Goal: Task Accomplishment & Management: Use online tool/utility

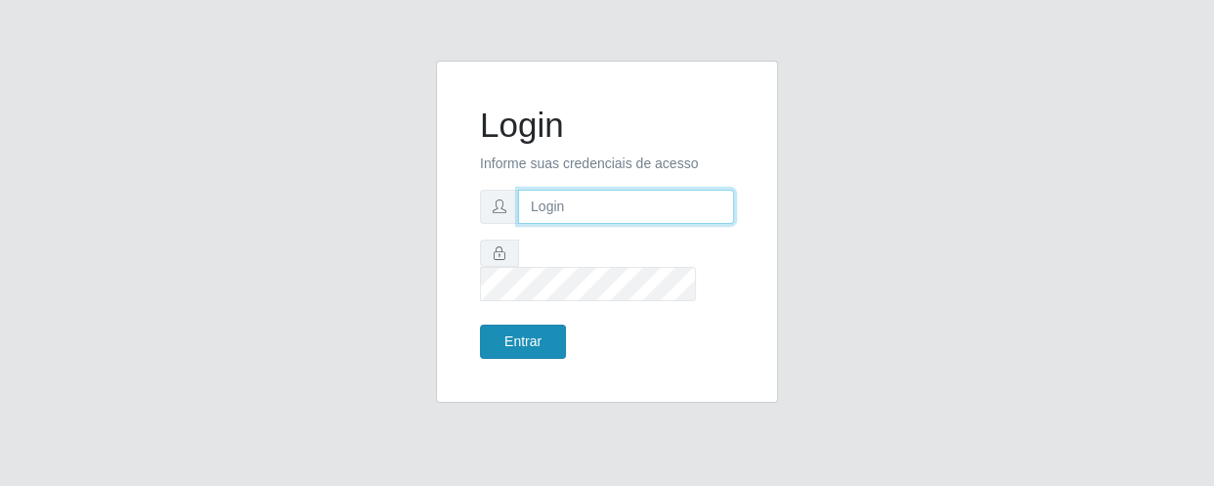
type input "[EMAIL_ADDRESS][DOMAIN_NAME]"
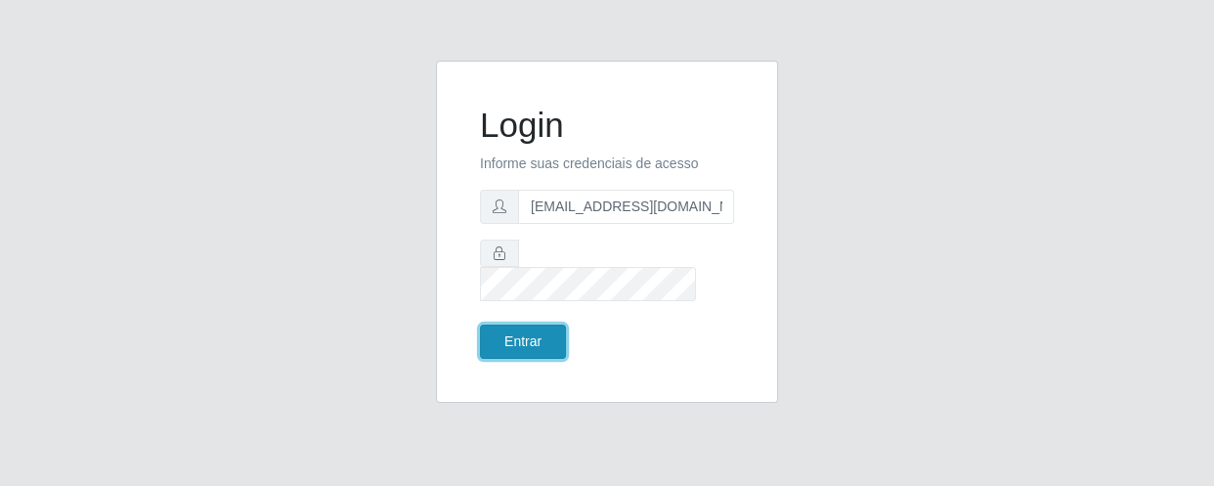
click at [498, 337] on button "Entrar" at bounding box center [523, 342] width 86 height 34
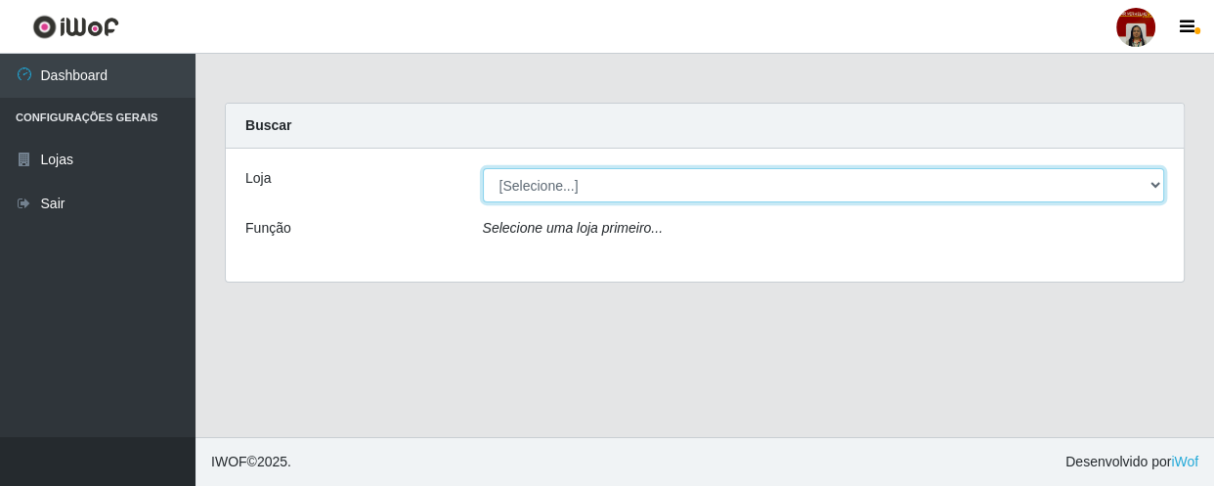
click at [1151, 183] on select "[Selecione...] Mar Vermelho - Loja 04" at bounding box center [824, 185] width 682 height 34
select select "251"
click at [483, 168] on select "[Selecione...] Mar Vermelho - Loja 04" at bounding box center [824, 185] width 682 height 34
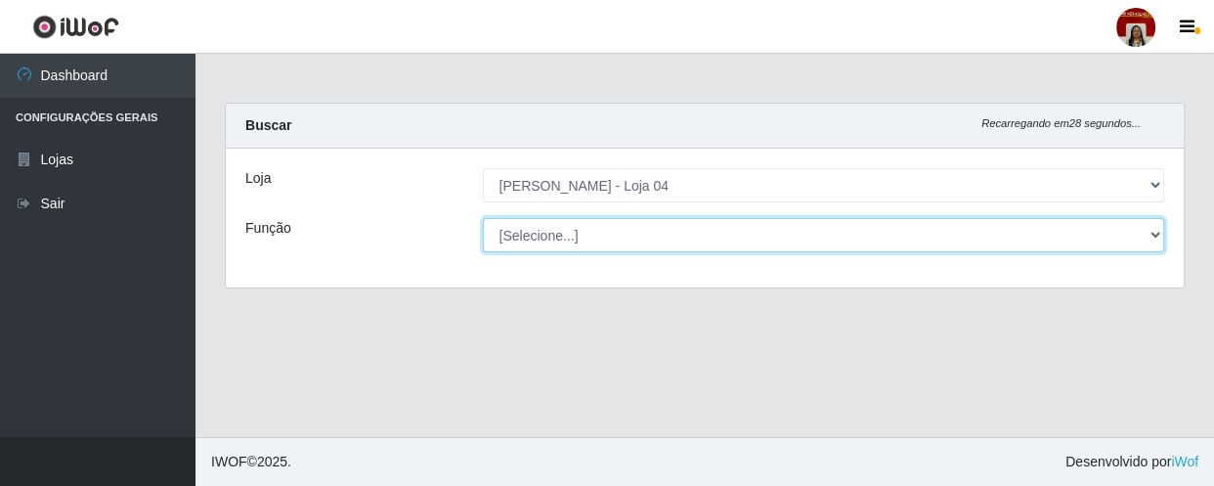
click at [1153, 231] on select "[Selecione...] ASG ASG + ASG ++ Auxiliar de Depósito Auxiliar de Depósito + Aux…" at bounding box center [824, 235] width 682 height 34
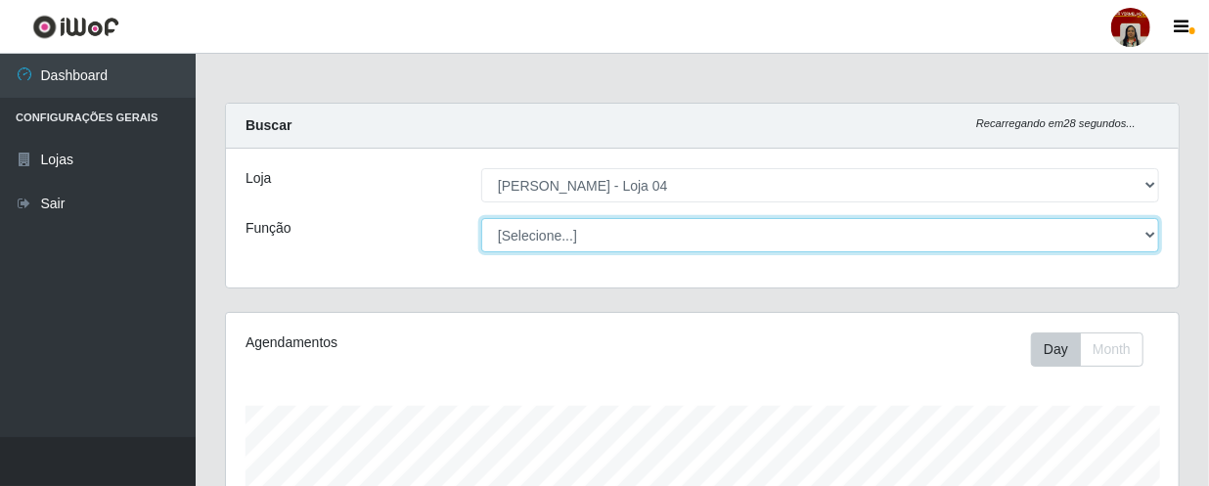
scroll to position [406, 952]
select select "22"
click at [481, 218] on select "[Selecione...] ASG ASG + ASG ++ Auxiliar de Depósito Auxiliar de Depósito + Aux…" at bounding box center [820, 235] width 678 height 34
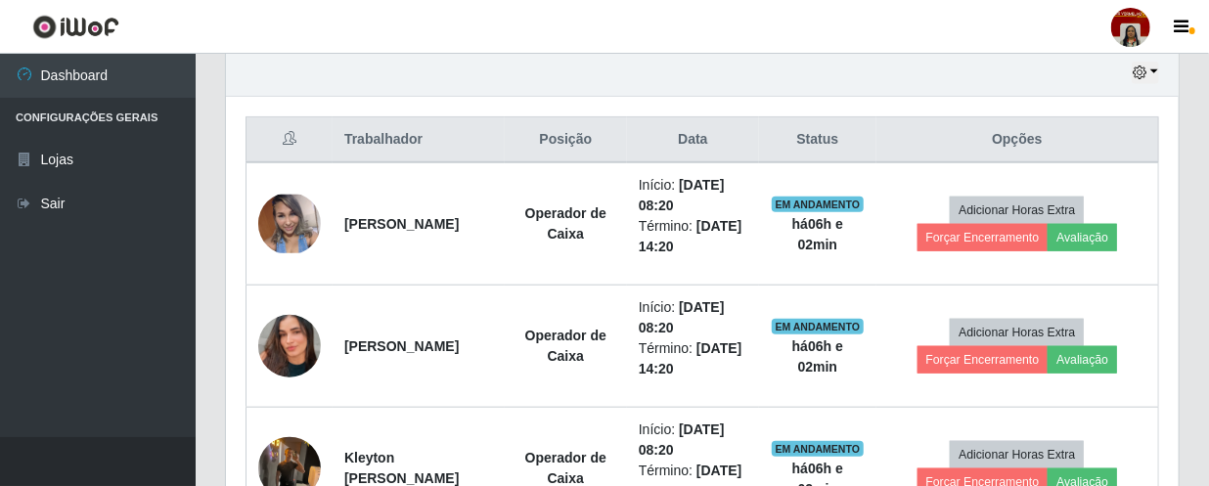
scroll to position [711, 0]
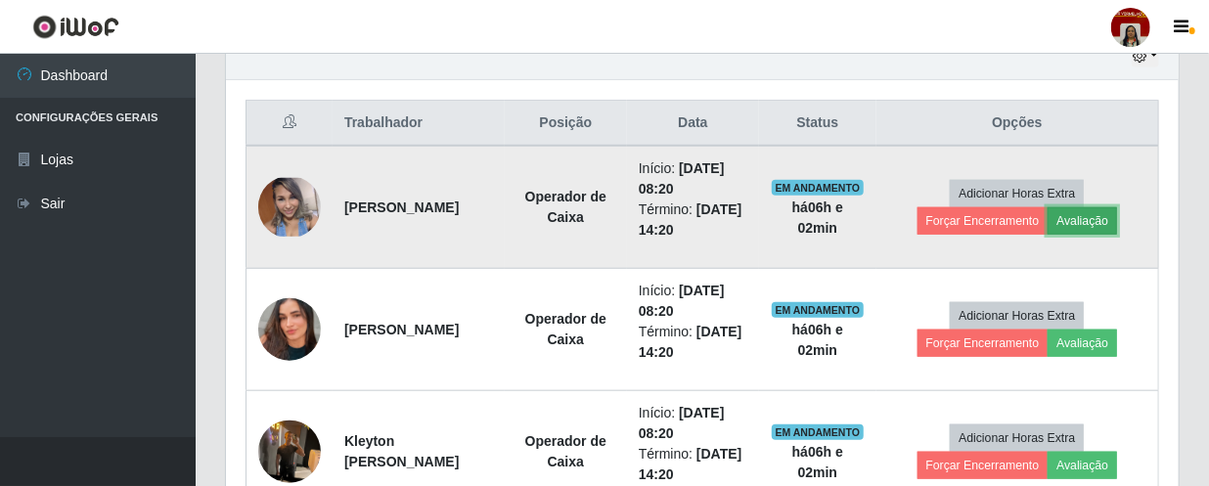
click at [1110, 218] on button "Avaliação" at bounding box center [1081, 220] width 69 height 27
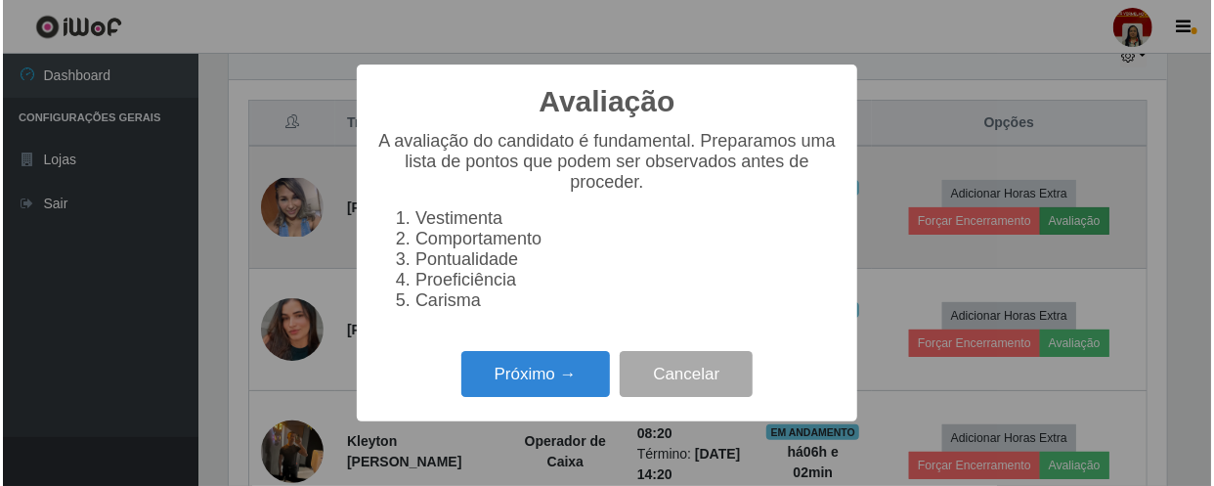
scroll to position [406, 944]
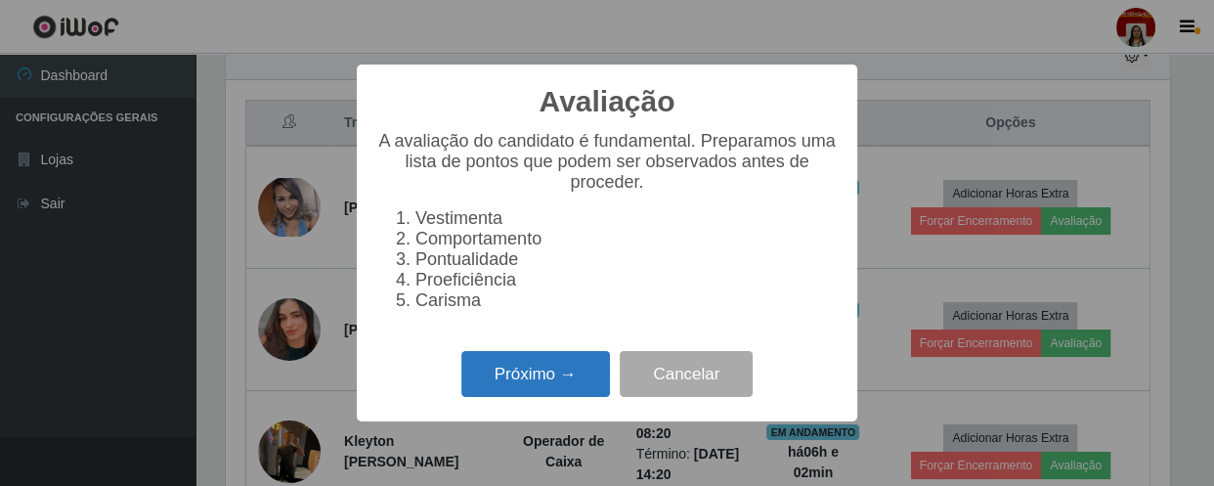
click at [502, 377] on button "Próximo →" at bounding box center [536, 374] width 149 height 46
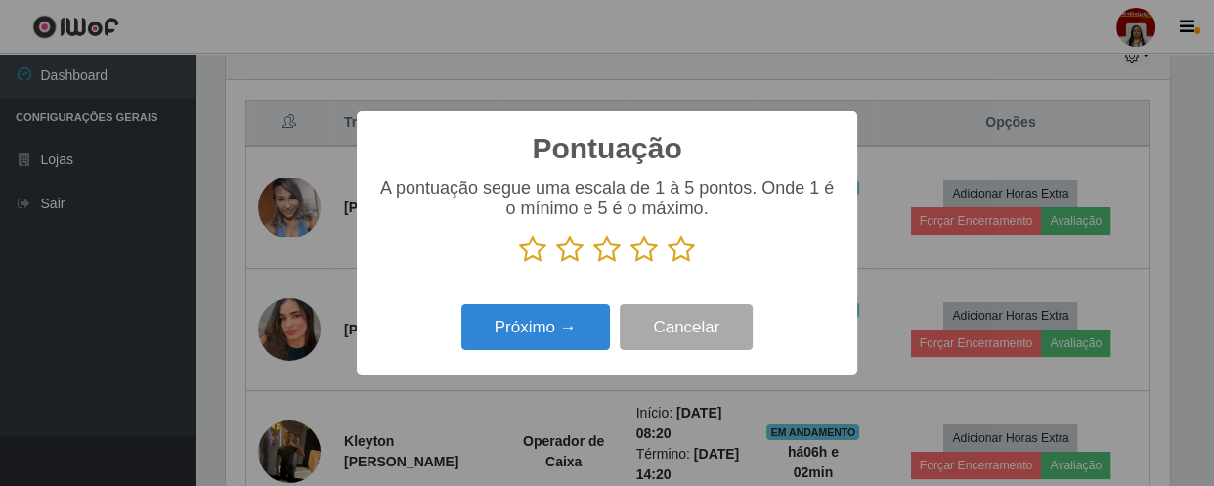
scroll to position [977350, 976810]
click at [680, 254] on icon at bounding box center [681, 249] width 27 height 29
click at [668, 264] on input "radio" at bounding box center [668, 264] width 0 height 0
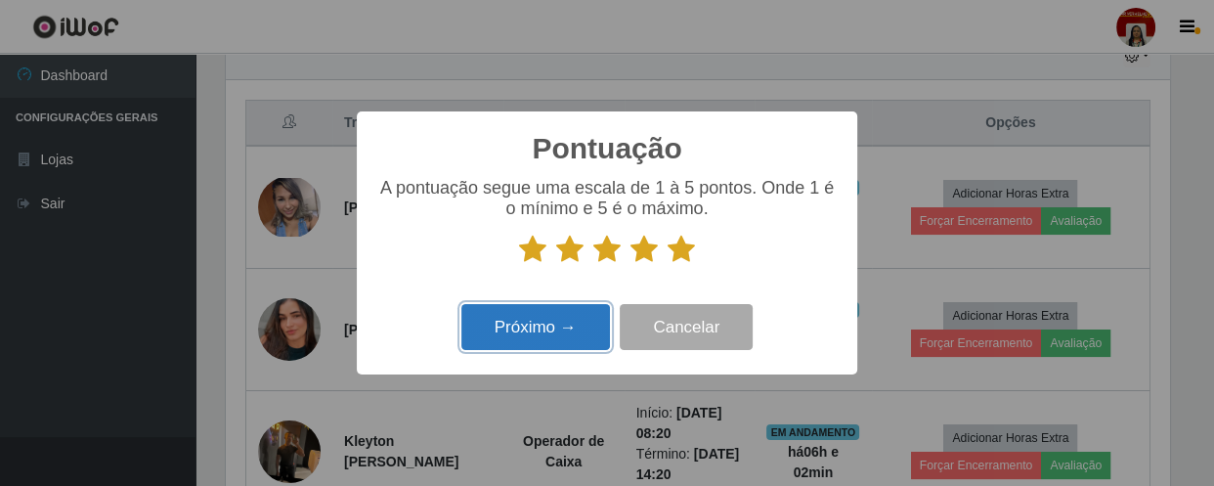
click at [572, 318] on button "Próximo →" at bounding box center [536, 327] width 149 height 46
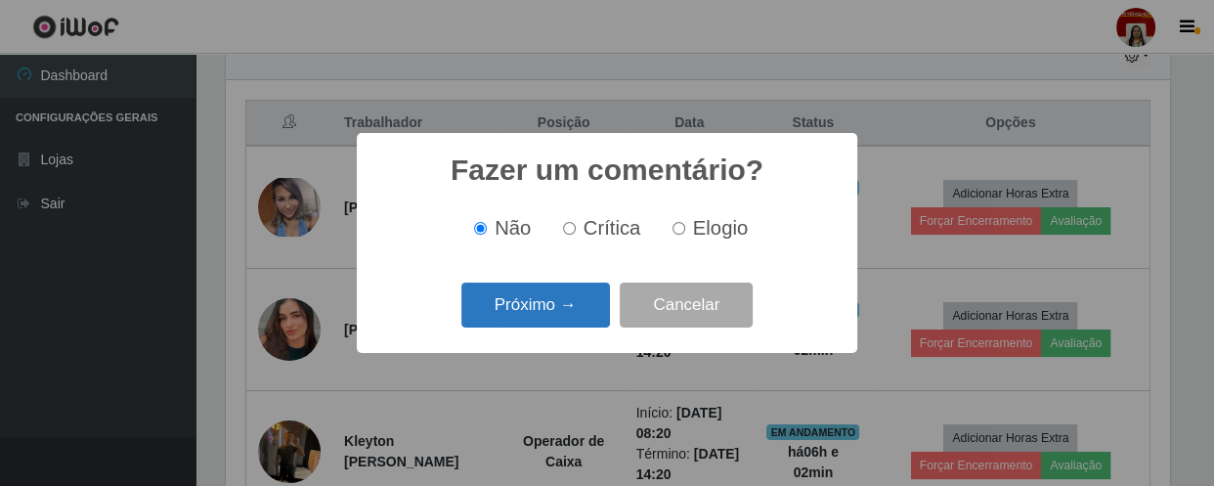
click at [551, 304] on button "Próximo →" at bounding box center [536, 306] width 149 height 46
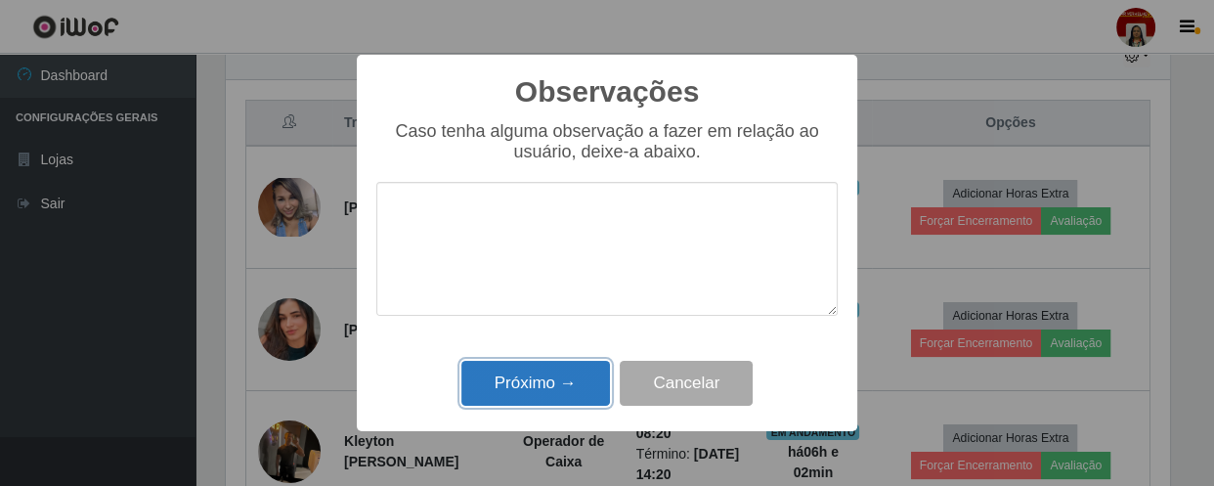
click at [541, 379] on button "Próximo →" at bounding box center [536, 384] width 149 height 46
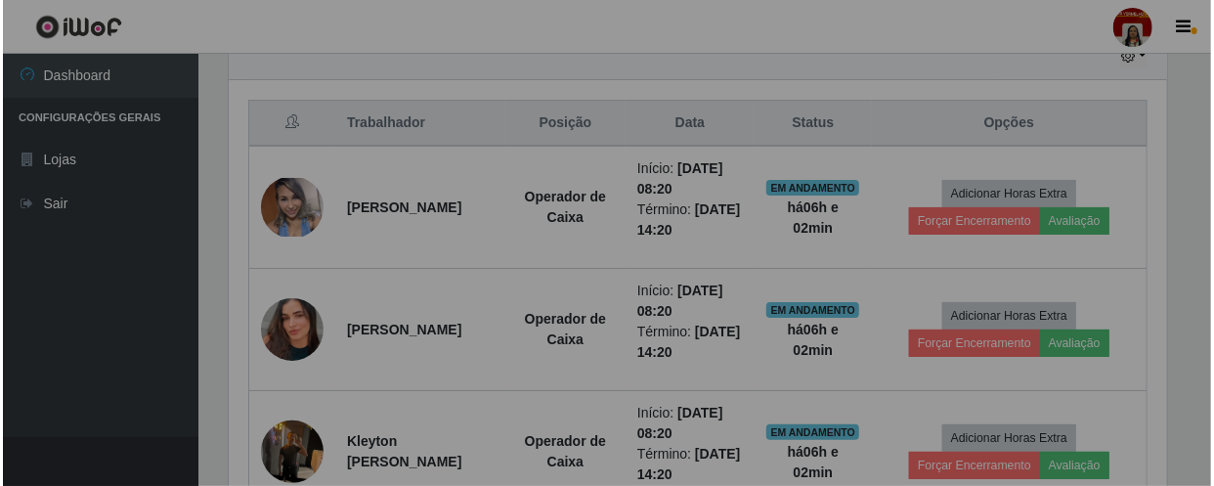
scroll to position [406, 952]
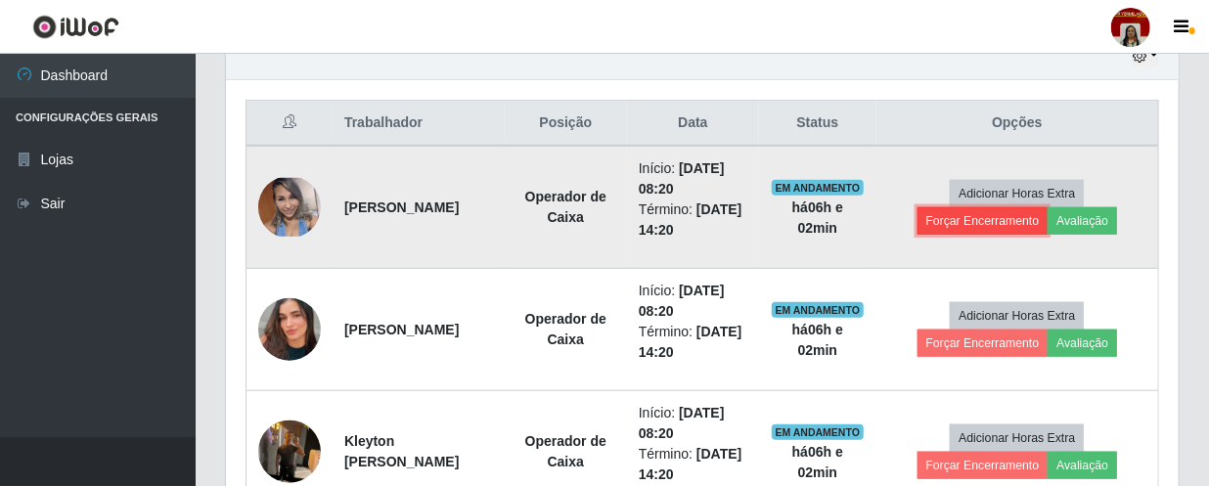
click at [975, 220] on button "Forçar Encerramento" at bounding box center [982, 220] width 131 height 27
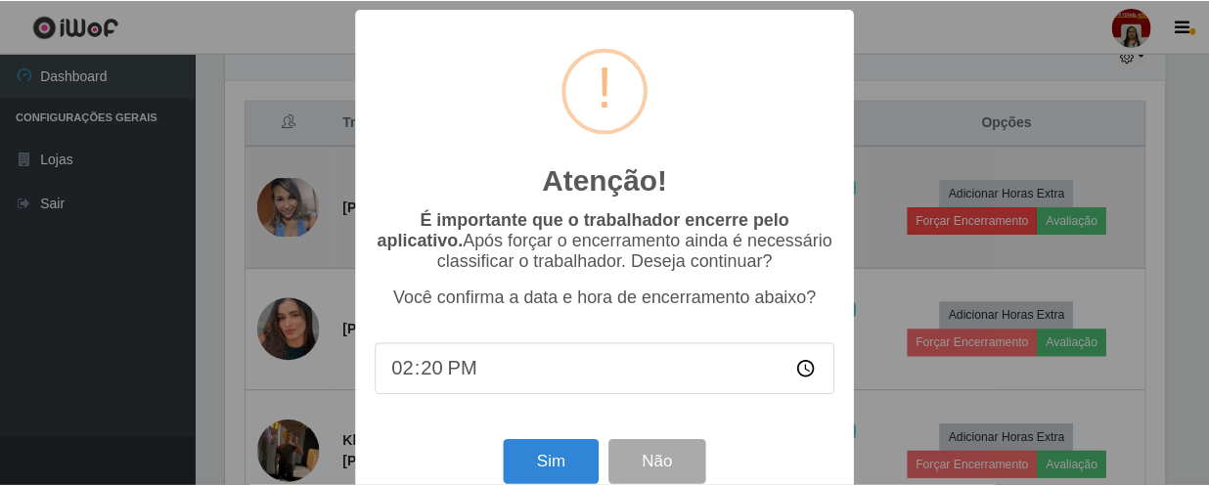
scroll to position [406, 944]
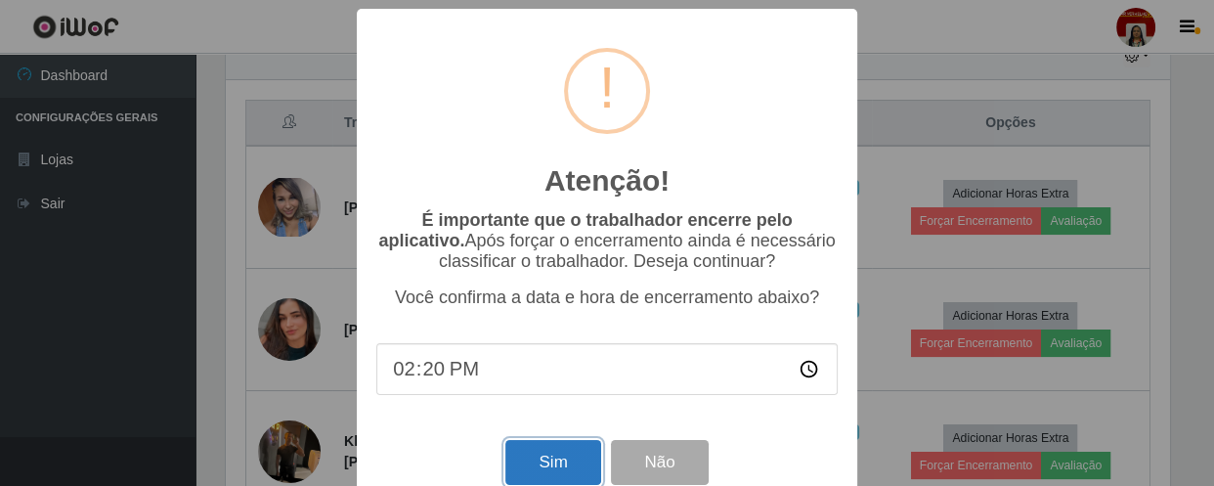
click at [538, 466] on button "Sim" at bounding box center [552, 463] width 95 height 46
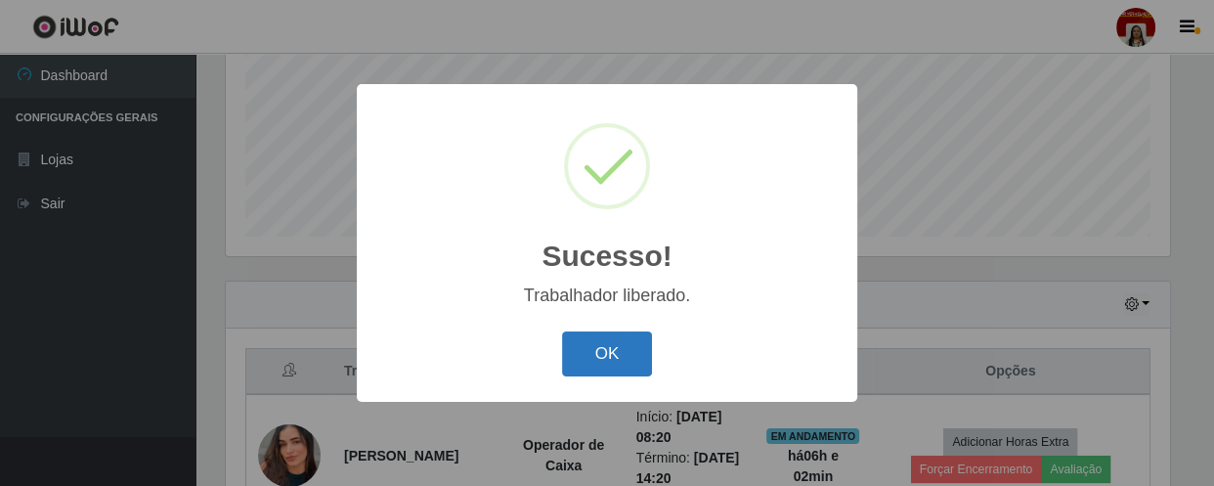
click at [598, 371] on button "OK" at bounding box center [607, 354] width 91 height 46
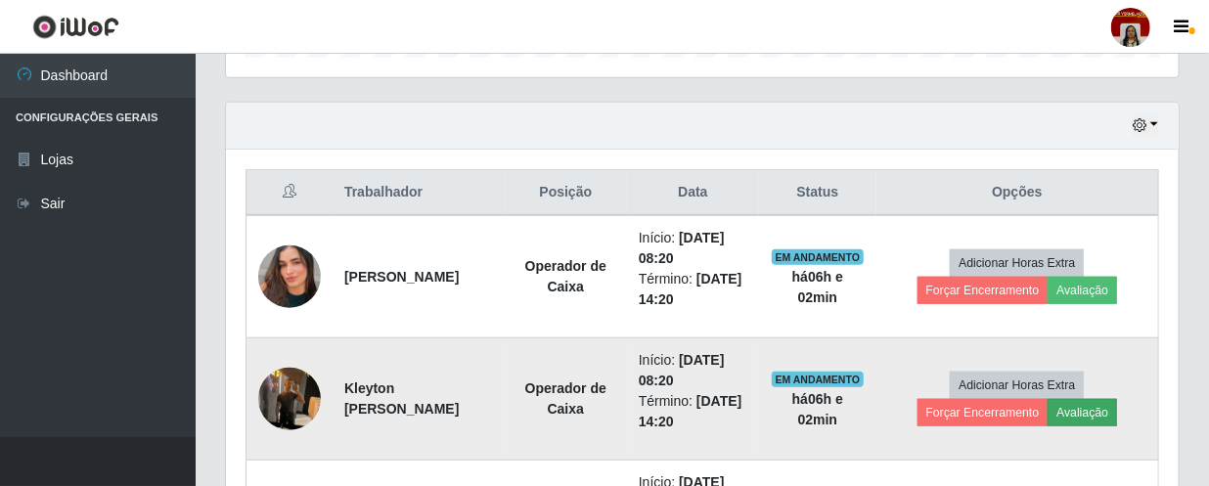
scroll to position [640, 0]
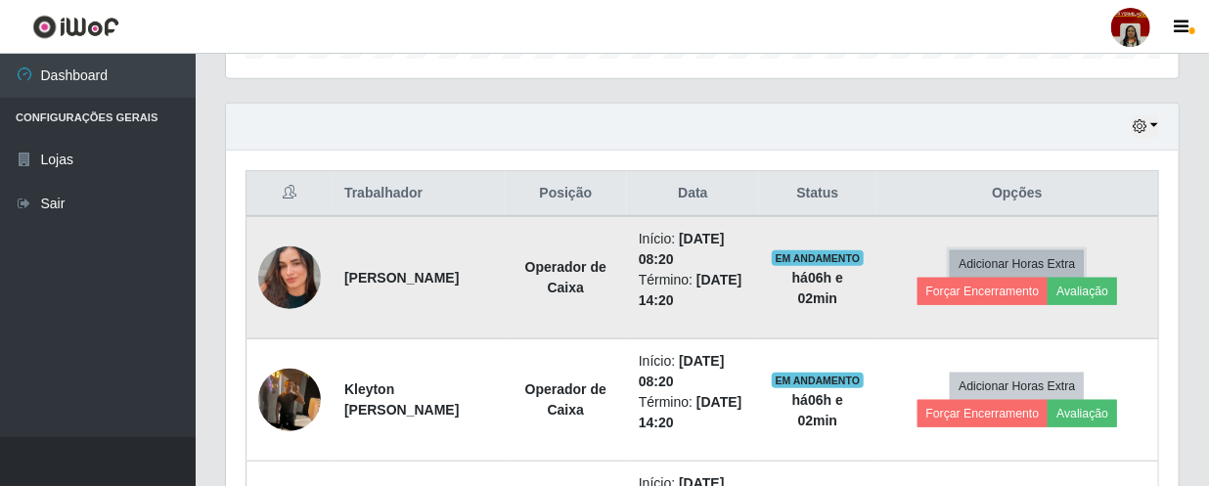
click at [1083, 271] on button "Adicionar Horas Extra" at bounding box center [1016, 263] width 134 height 27
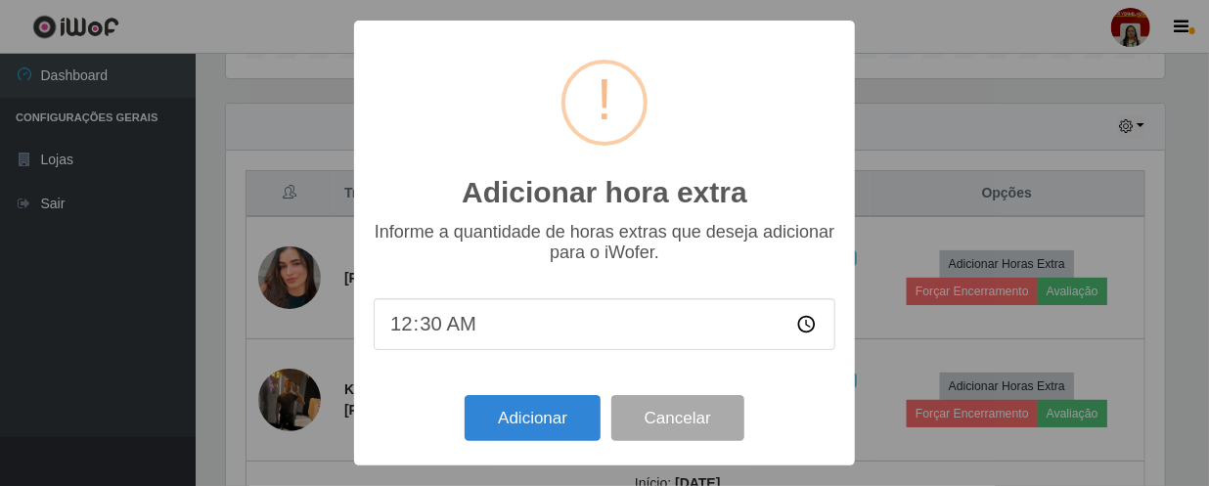
scroll to position [406, 944]
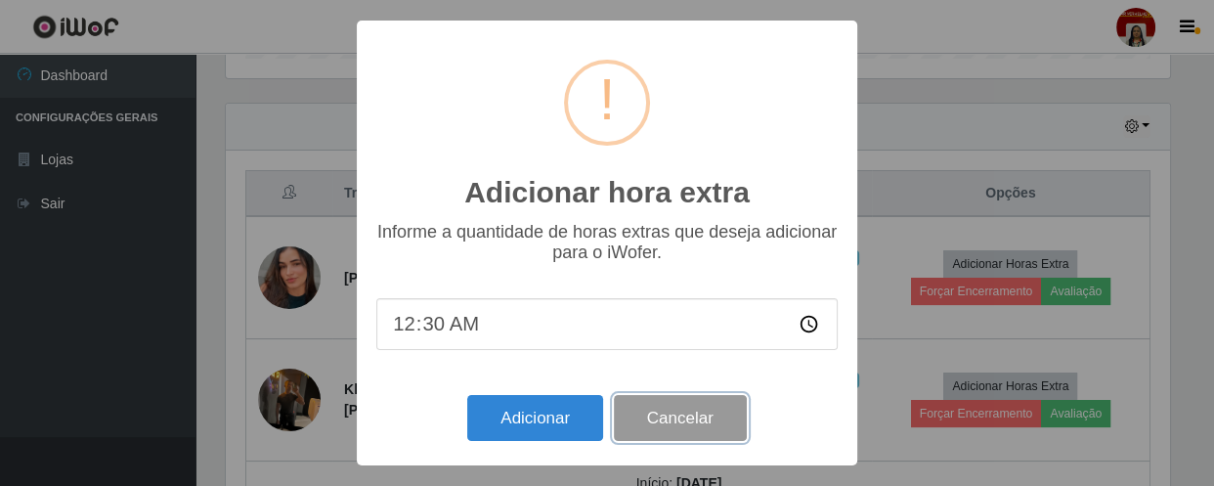
click at [681, 430] on button "Cancelar" at bounding box center [680, 418] width 133 height 46
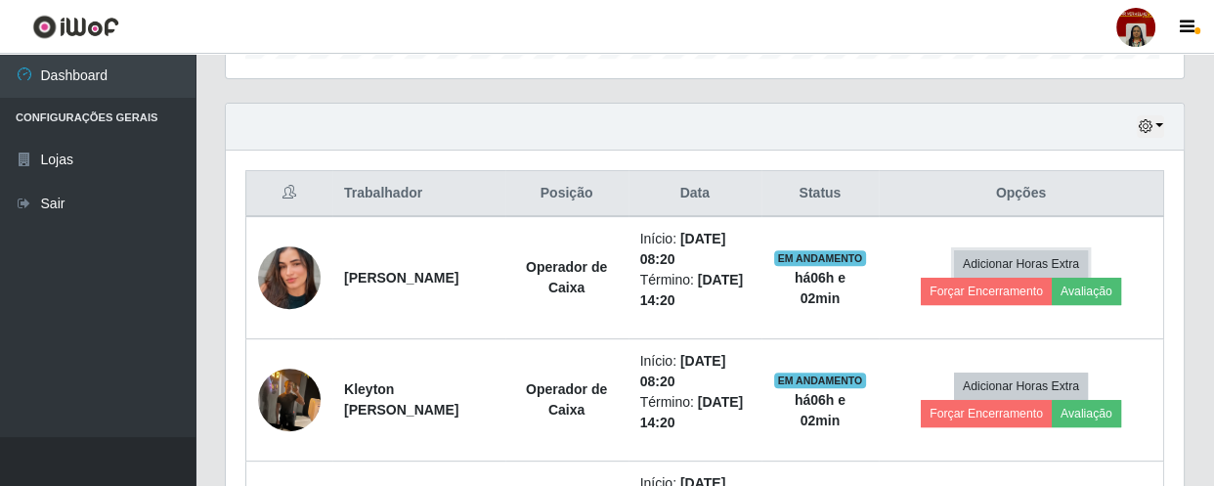
scroll to position [406, 952]
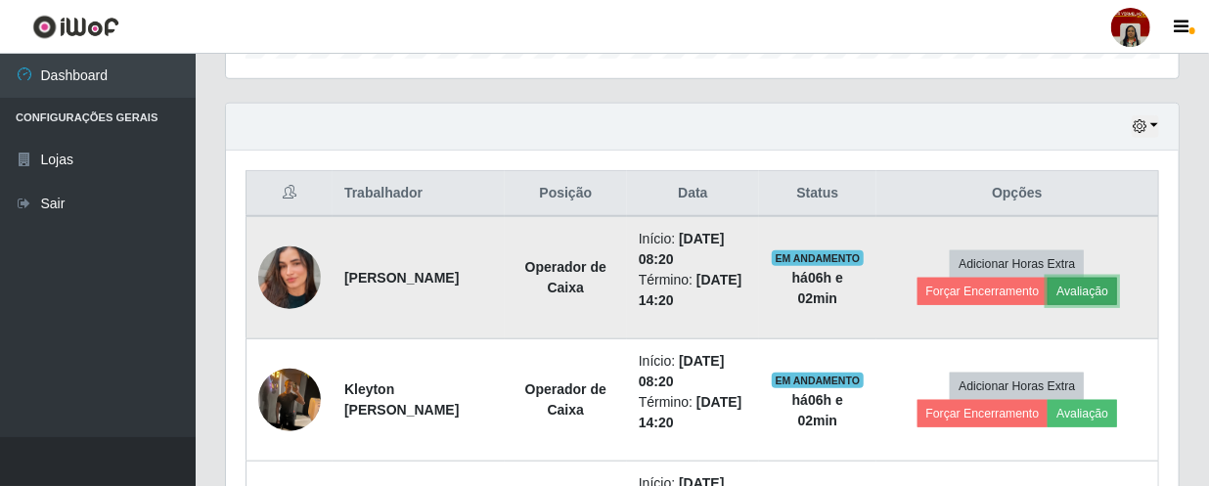
click at [1115, 294] on button "Avaliação" at bounding box center [1081, 291] width 69 height 27
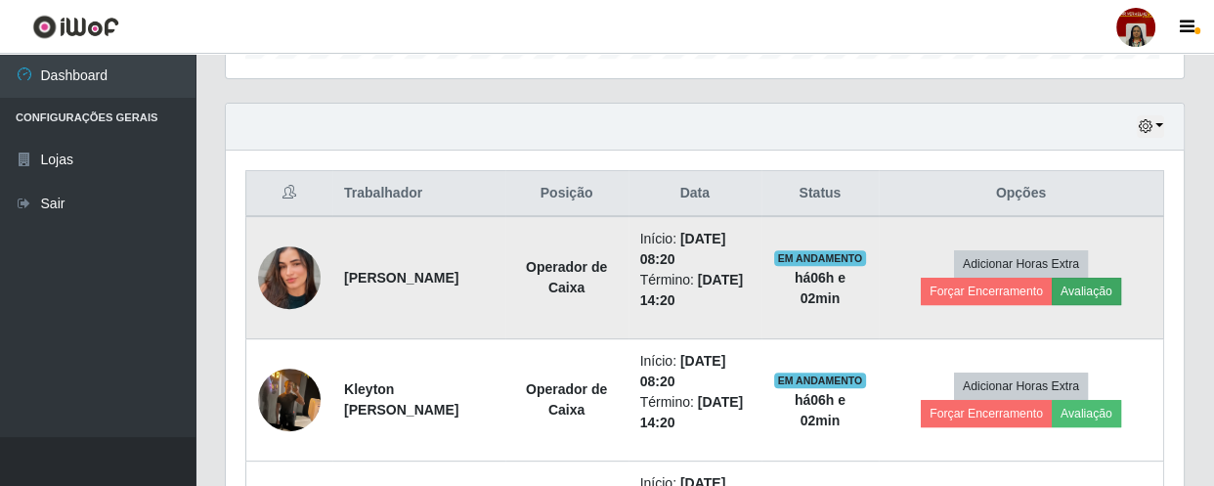
scroll to position [406, 944]
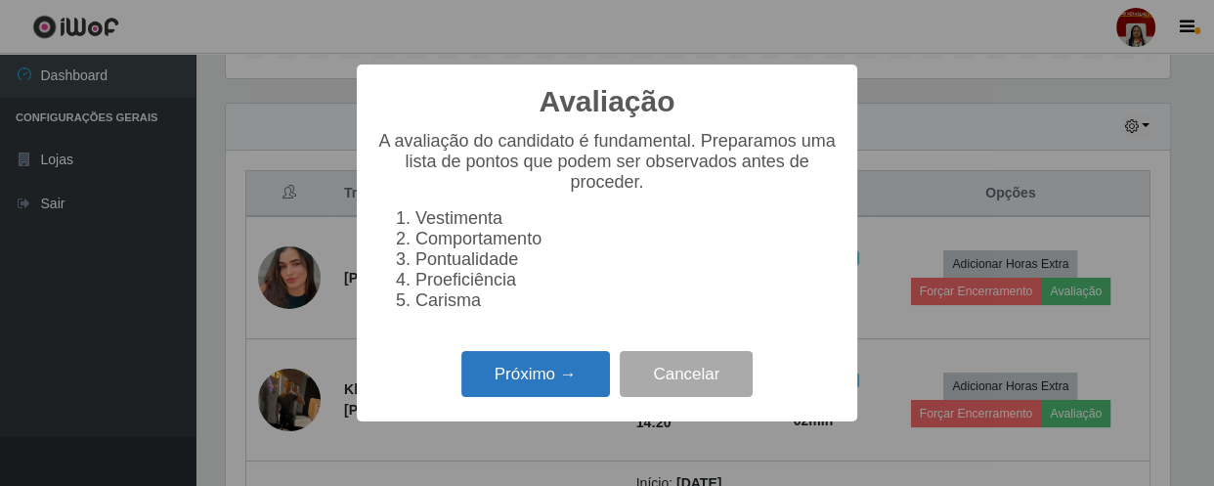
click at [525, 392] on button "Próximo →" at bounding box center [536, 374] width 149 height 46
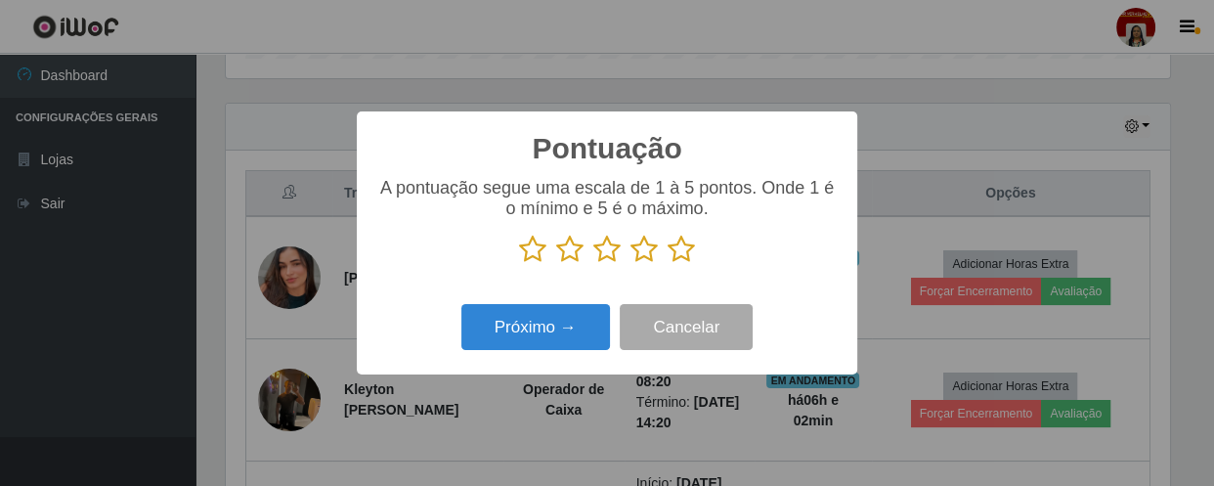
scroll to position [977350, 976810]
click at [683, 255] on icon at bounding box center [681, 249] width 27 height 29
click at [668, 264] on input "radio" at bounding box center [668, 264] width 0 height 0
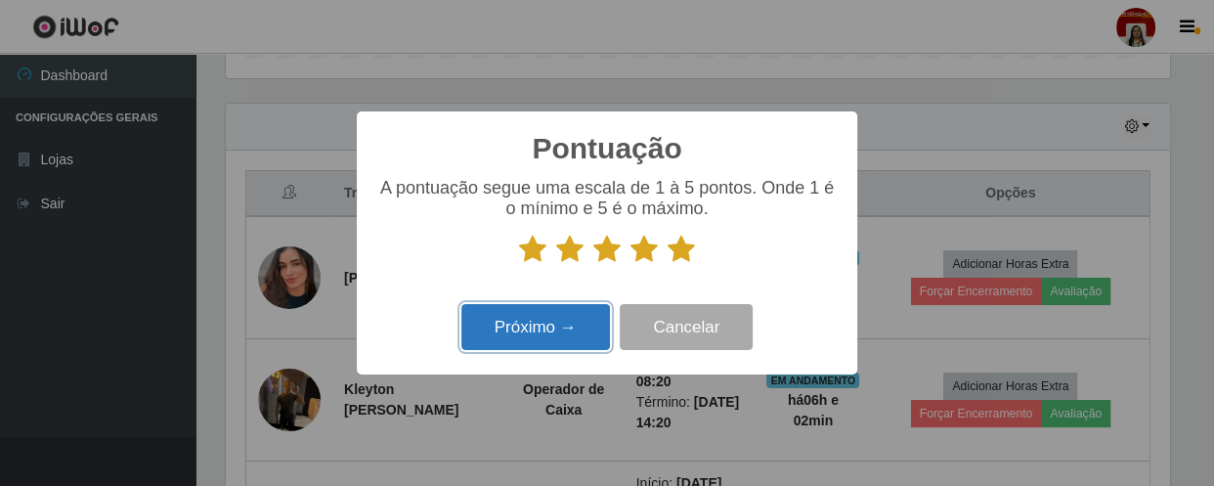
click at [537, 341] on button "Próximo →" at bounding box center [536, 327] width 149 height 46
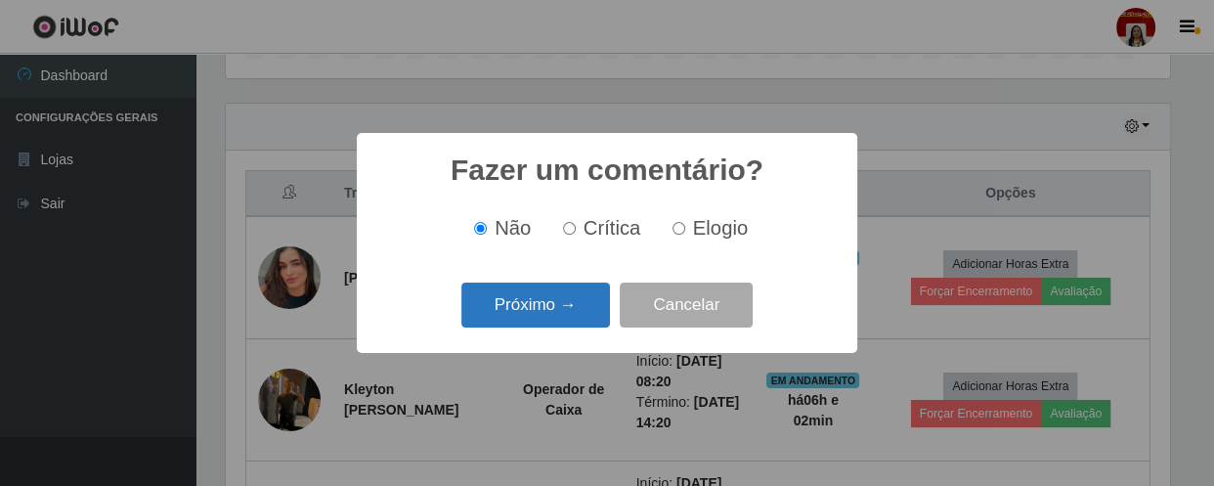
click at [546, 312] on button "Próximo →" at bounding box center [536, 306] width 149 height 46
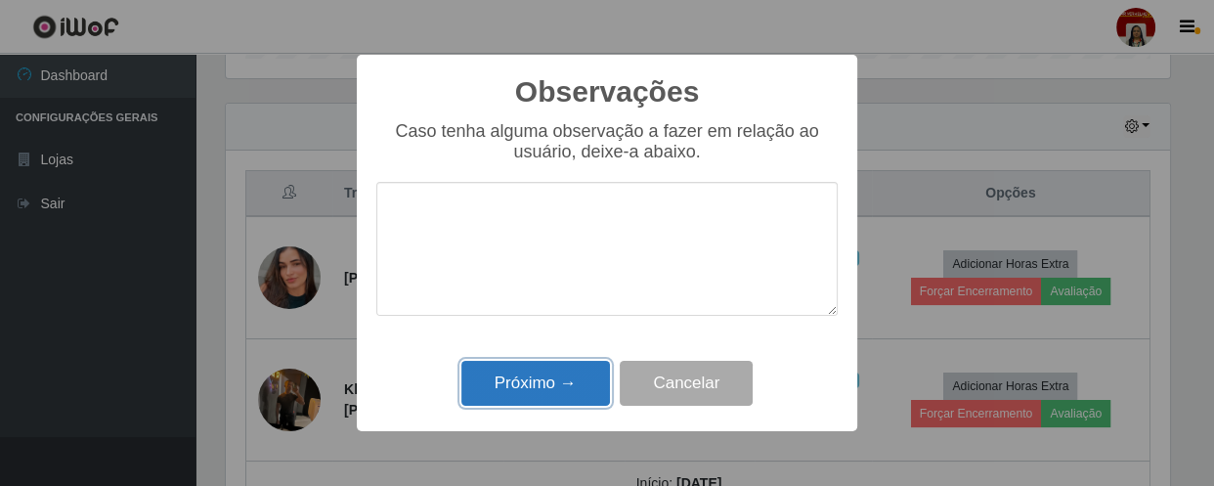
click at [539, 379] on button "Próximo →" at bounding box center [536, 384] width 149 height 46
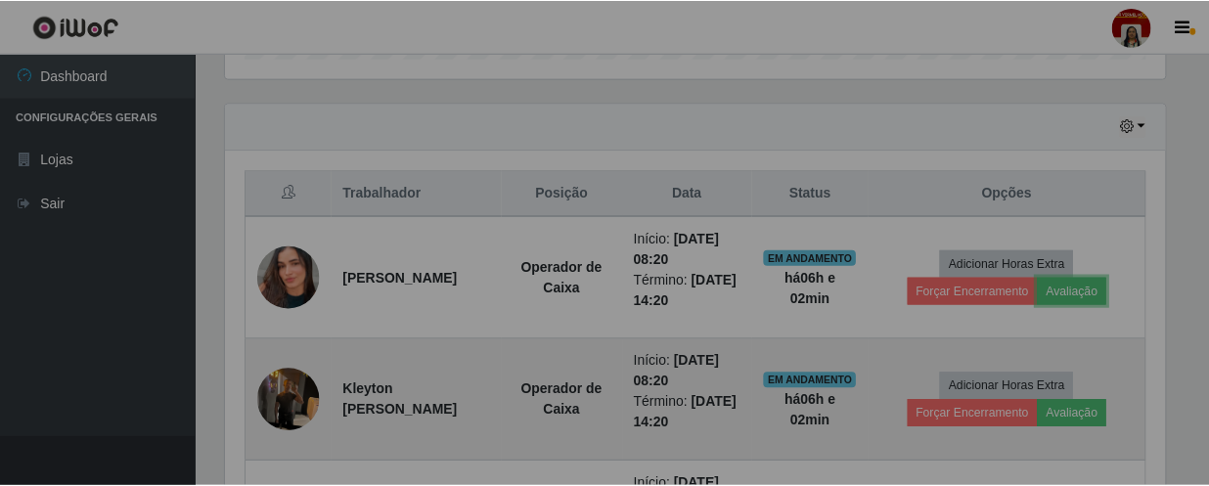
scroll to position [0, 0]
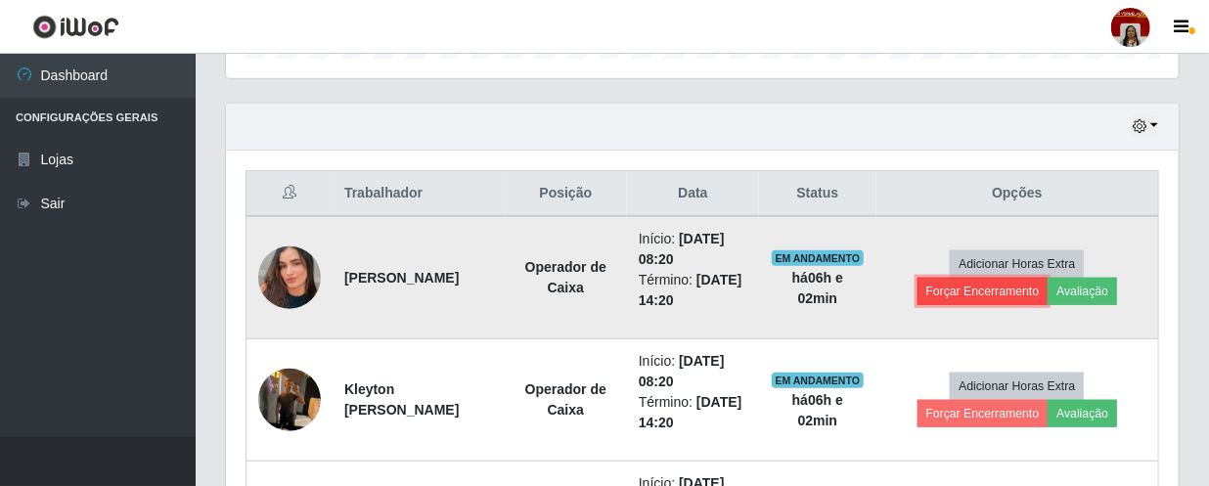
click at [989, 285] on button "Forçar Encerramento" at bounding box center [982, 291] width 131 height 27
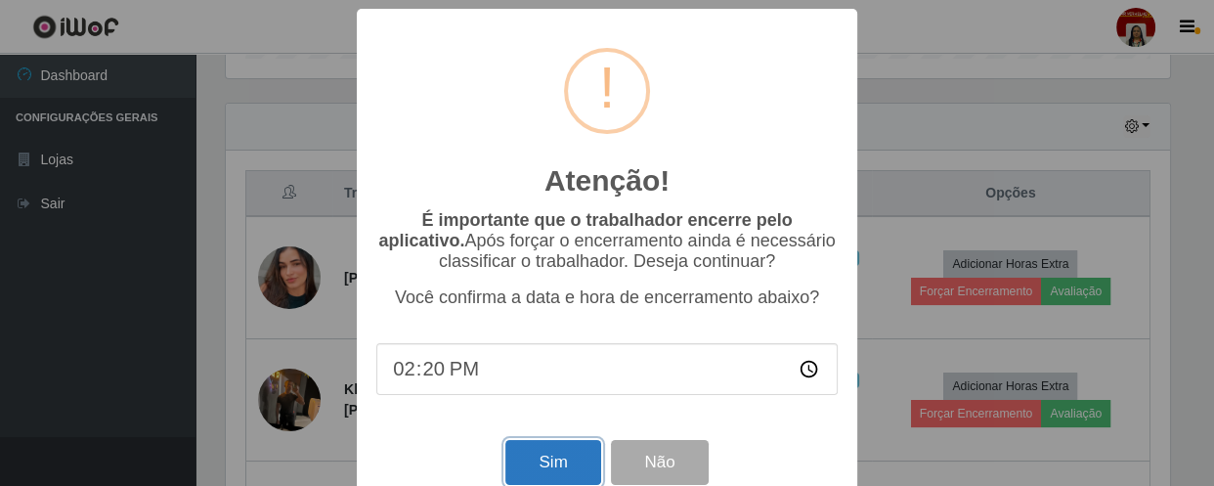
click at [561, 474] on button "Sim" at bounding box center [552, 463] width 95 height 46
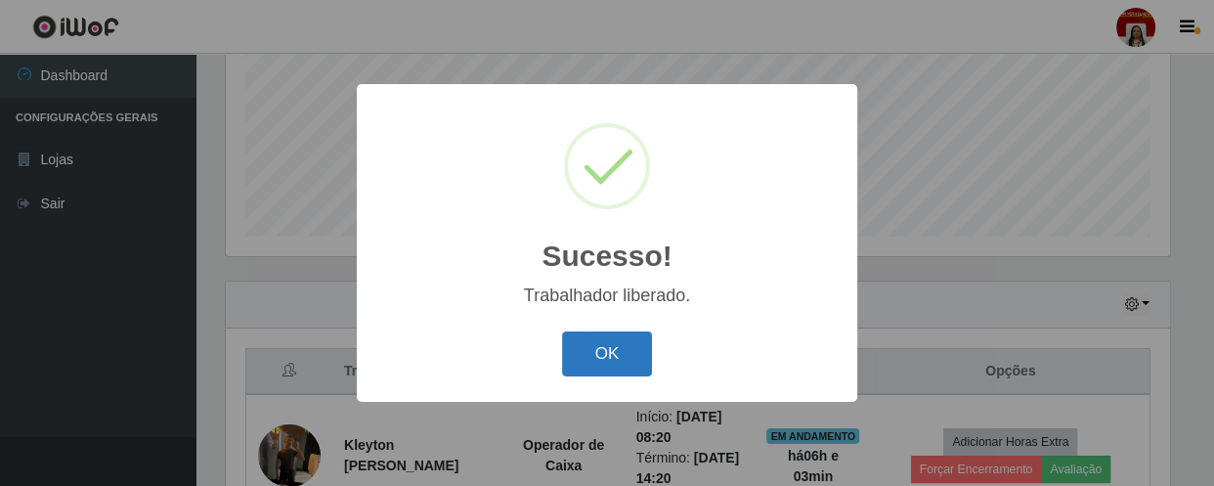
click at [605, 350] on button "OK" at bounding box center [607, 354] width 91 height 46
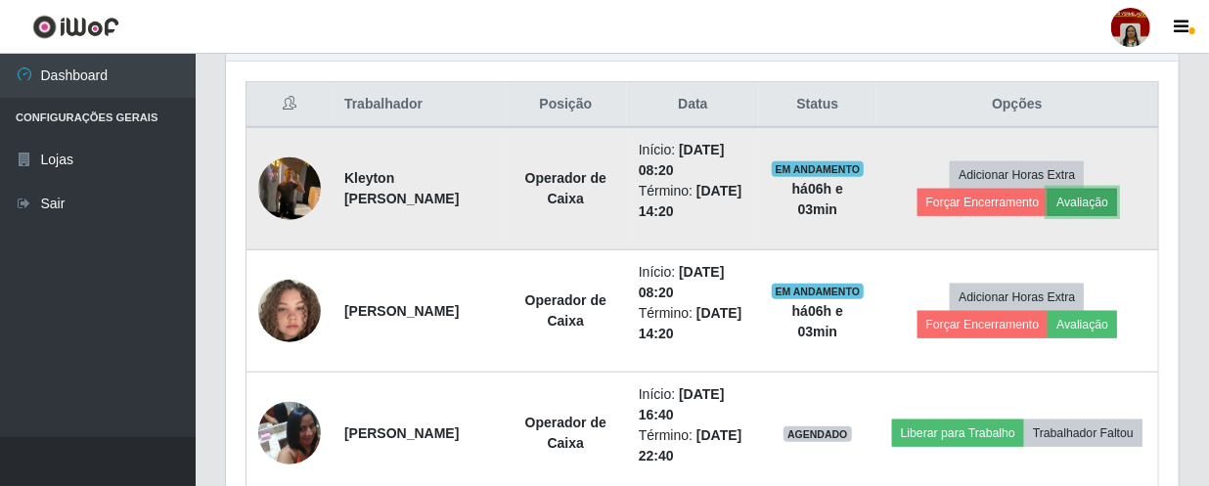
click at [1085, 204] on button "Avaliação" at bounding box center [1081, 202] width 69 height 27
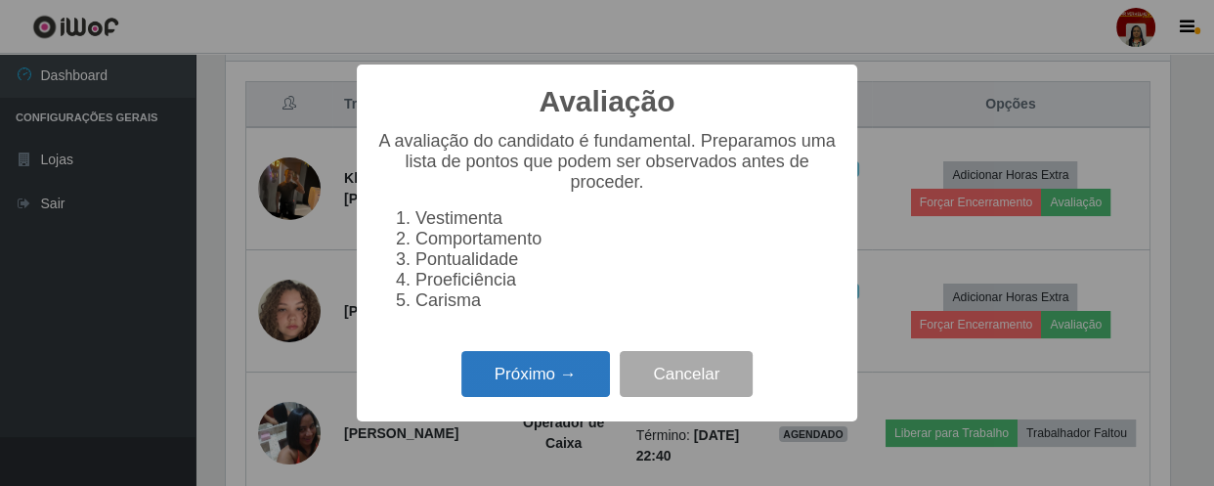
click at [520, 384] on button "Próximo →" at bounding box center [536, 374] width 149 height 46
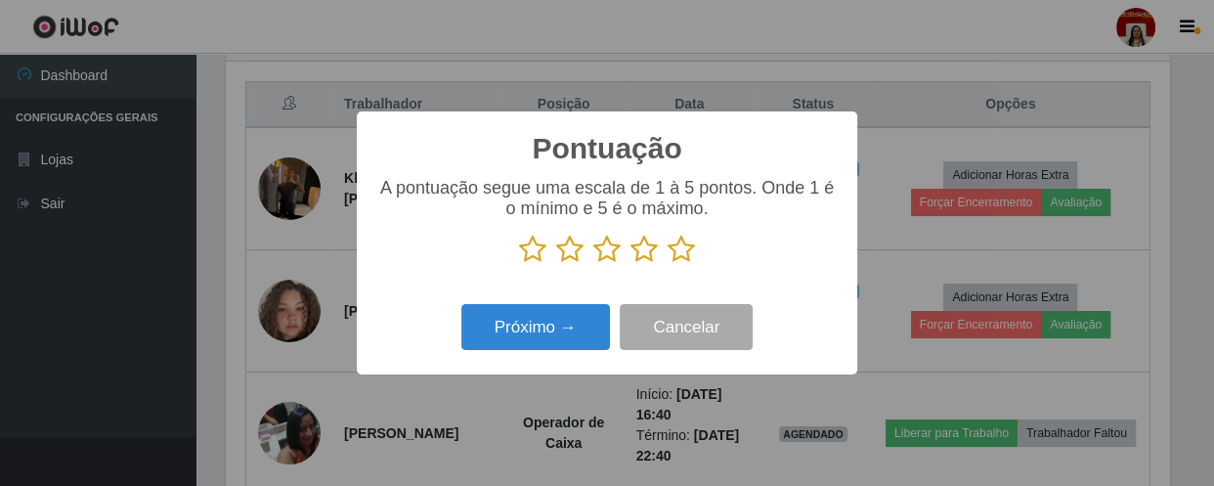
click at [681, 251] on icon at bounding box center [681, 249] width 27 height 29
click at [668, 264] on input "radio" at bounding box center [668, 264] width 0 height 0
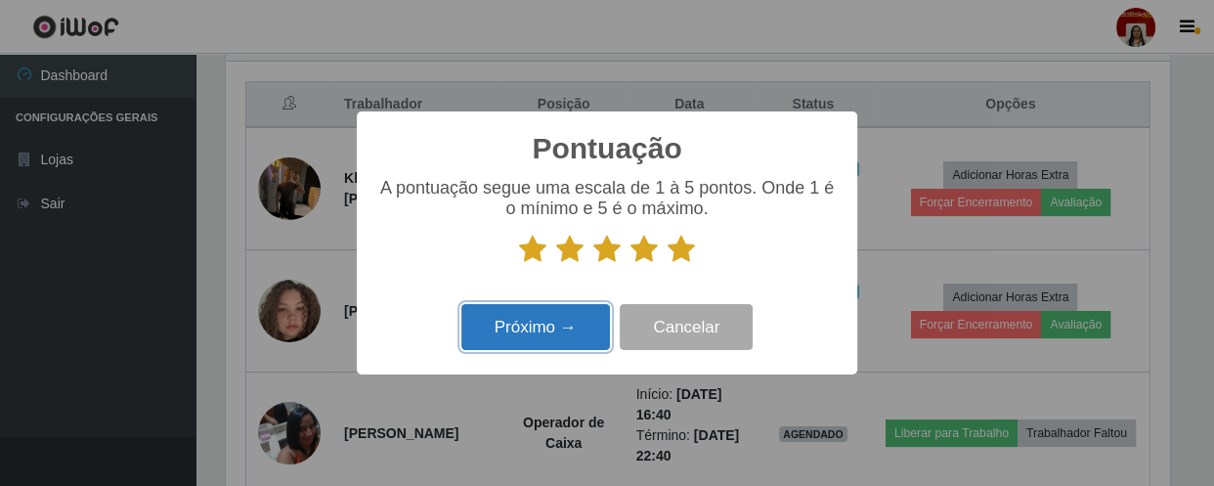
click at [573, 321] on button "Próximo →" at bounding box center [536, 327] width 149 height 46
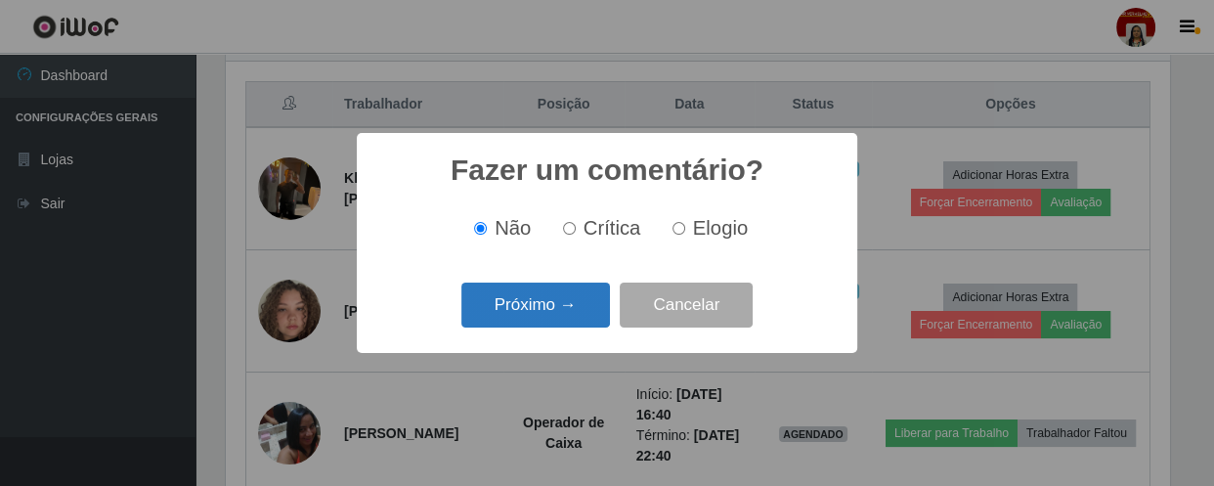
click at [574, 303] on button "Próximo →" at bounding box center [536, 306] width 149 height 46
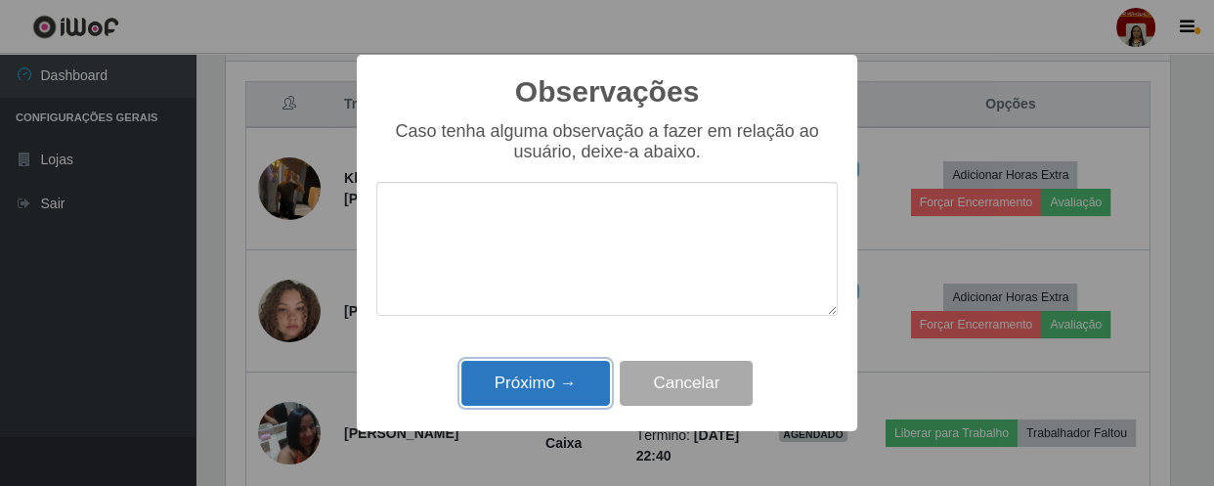
click at [544, 382] on button "Próximo →" at bounding box center [536, 384] width 149 height 46
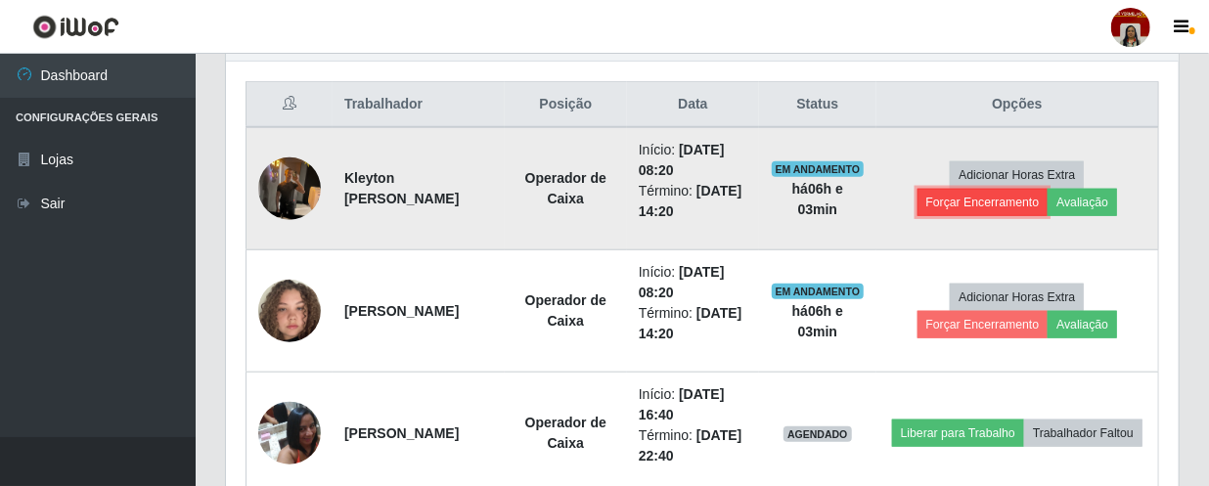
click at [970, 199] on button "Forçar Encerramento" at bounding box center [982, 202] width 131 height 27
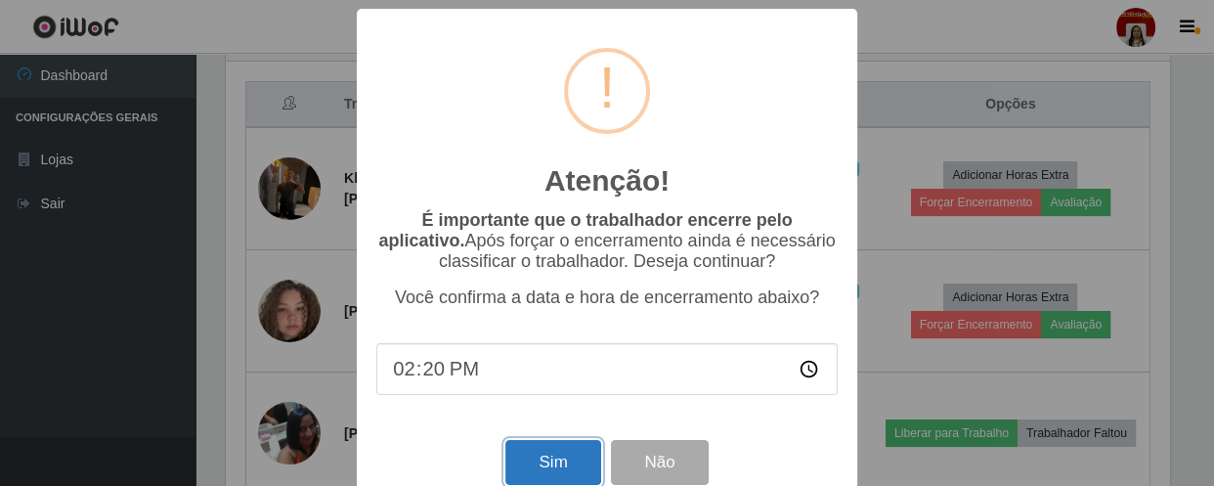
click at [538, 465] on button "Sim" at bounding box center [552, 463] width 95 height 46
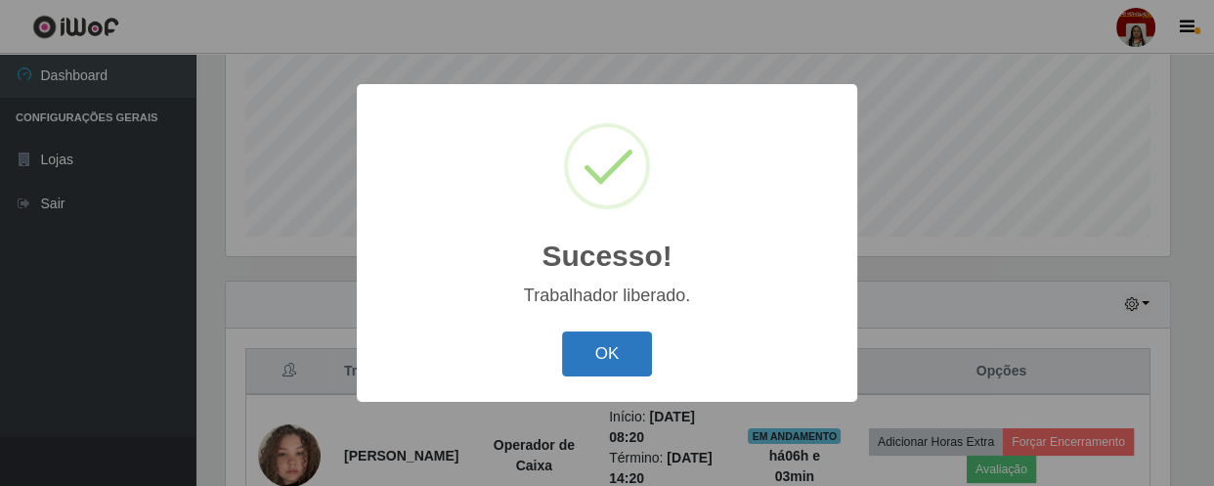
click at [594, 342] on button "OK" at bounding box center [607, 354] width 91 height 46
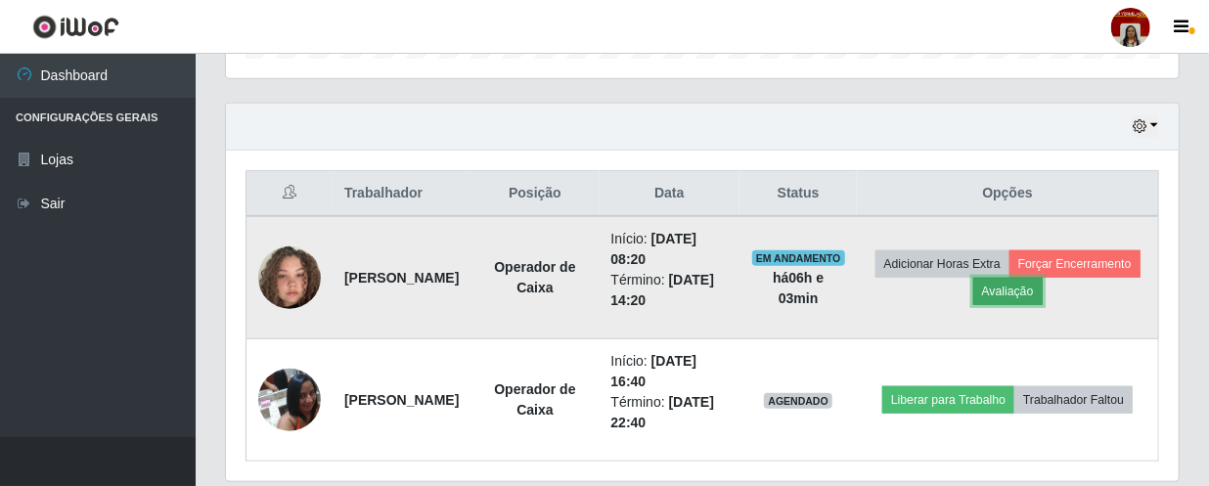
click at [1042, 292] on button "Avaliação" at bounding box center [1007, 291] width 69 height 27
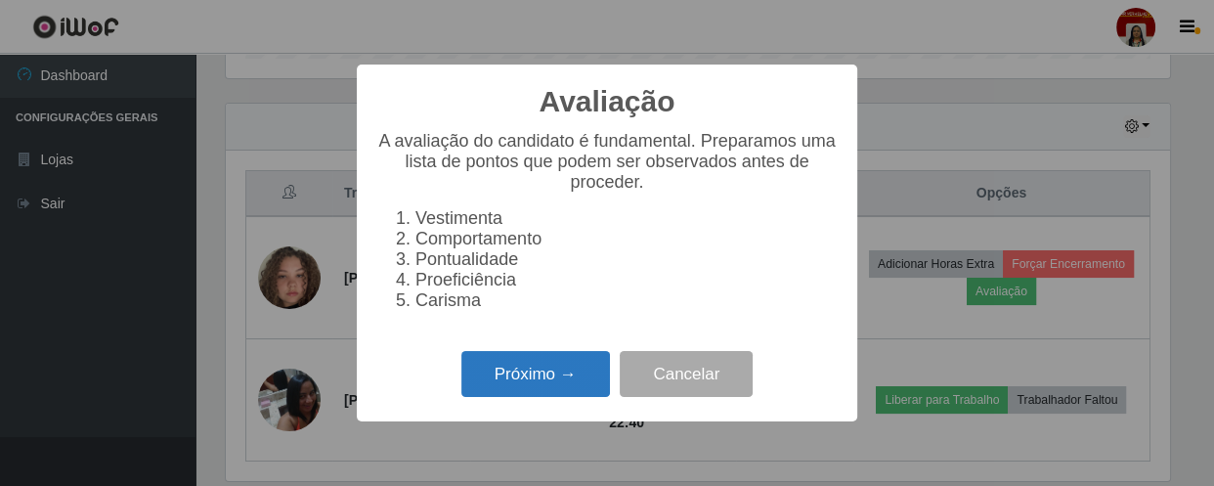
click at [509, 374] on button "Próximo →" at bounding box center [536, 374] width 149 height 46
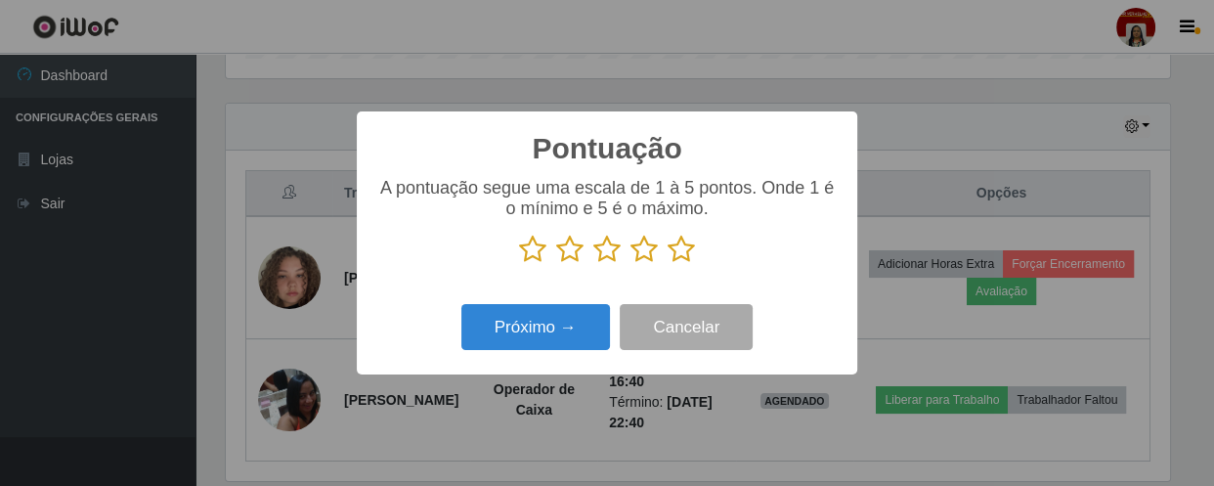
click at [684, 250] on icon at bounding box center [681, 249] width 27 height 29
click at [668, 264] on input "radio" at bounding box center [668, 264] width 0 height 0
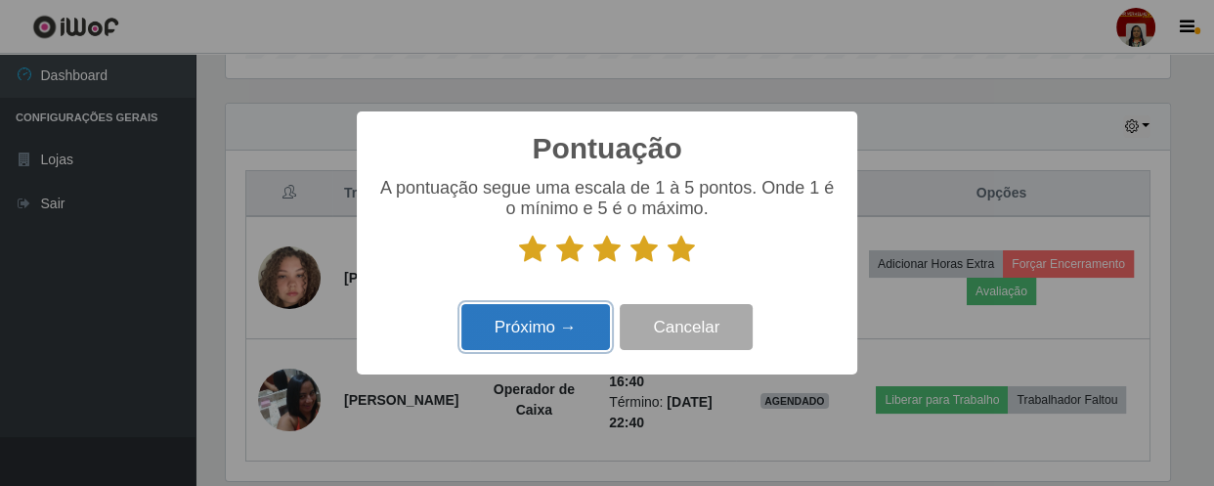
click at [548, 331] on button "Próximo →" at bounding box center [536, 327] width 149 height 46
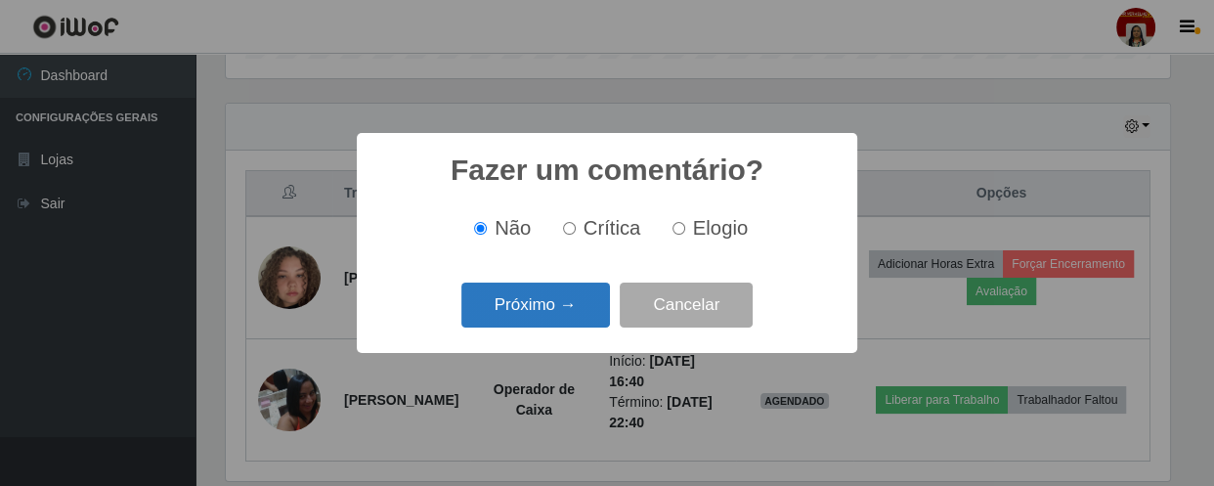
click at [595, 307] on button "Próximo →" at bounding box center [536, 306] width 149 height 46
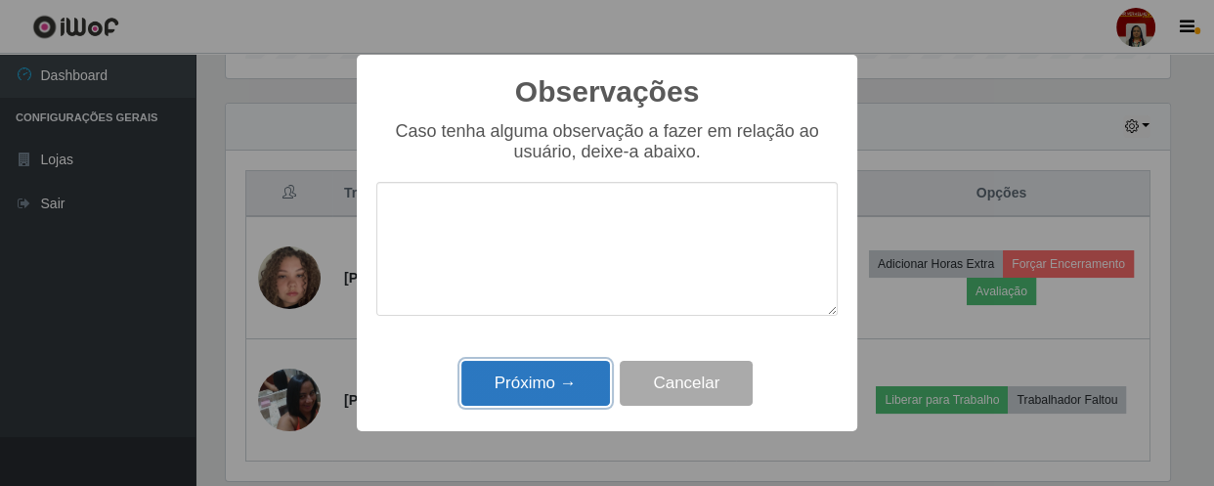
click at [587, 368] on button "Próximo →" at bounding box center [536, 384] width 149 height 46
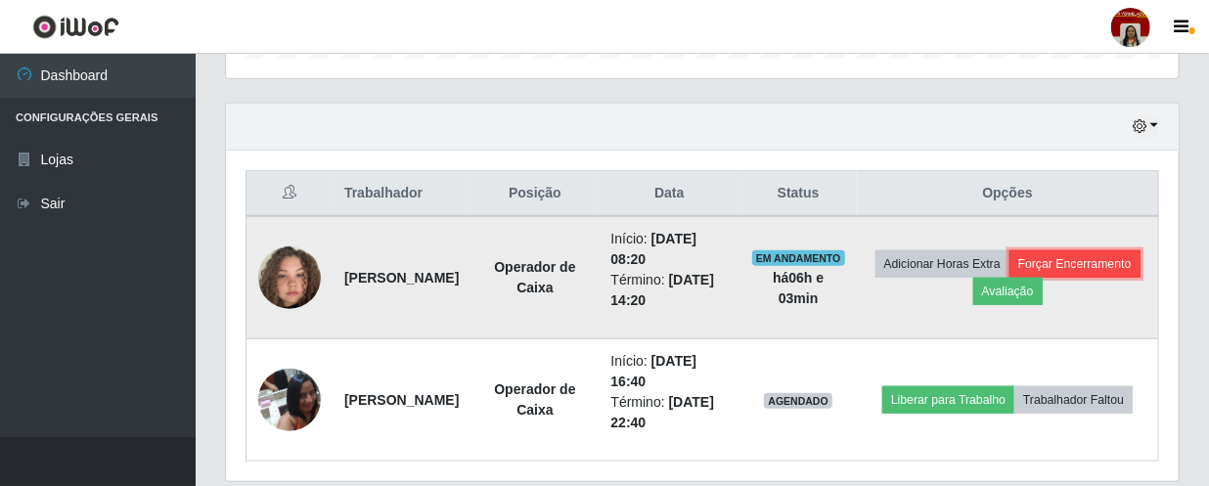
click at [1009, 278] on button "Forçar Encerramento" at bounding box center [1074, 263] width 131 height 27
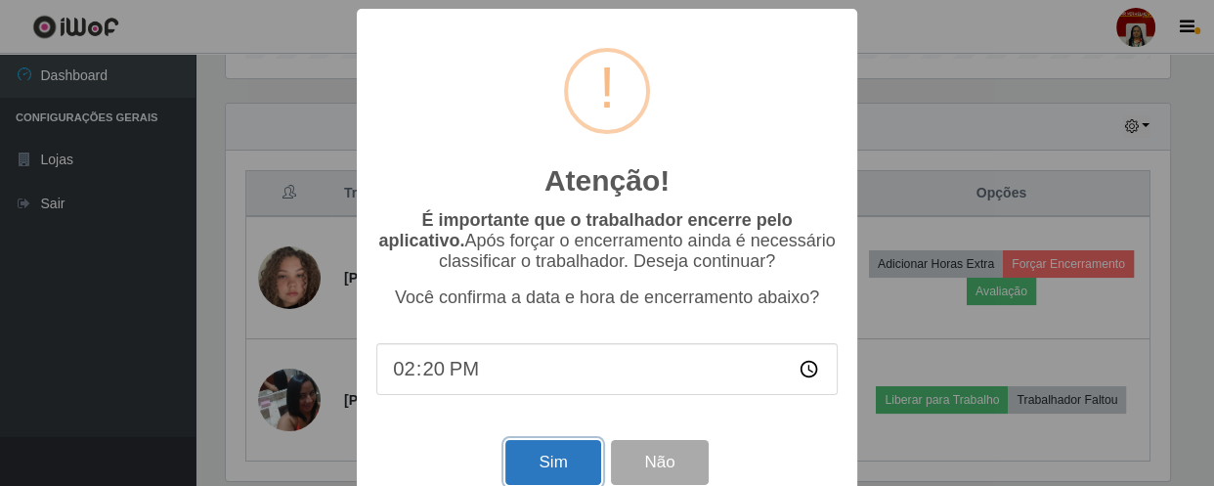
click at [553, 460] on button "Sim" at bounding box center [552, 463] width 95 height 46
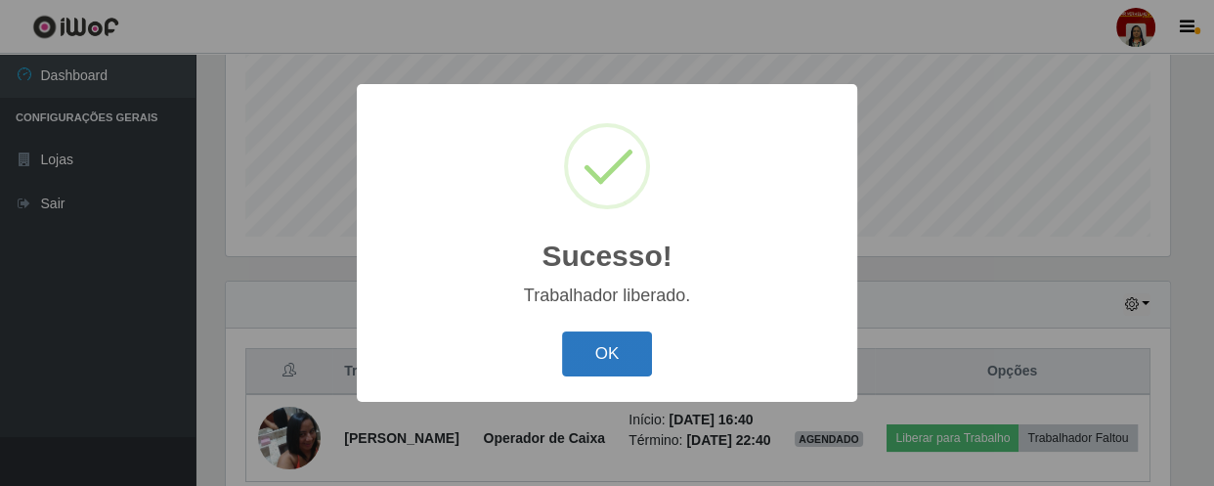
click at [631, 360] on button "OK" at bounding box center [607, 354] width 91 height 46
